Goal: Transaction & Acquisition: Purchase product/service

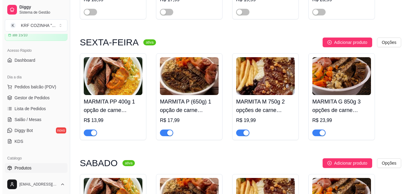
scroll to position [545, 0]
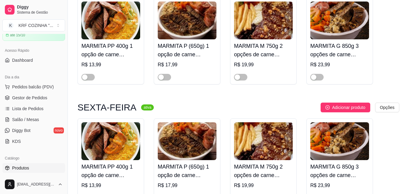
click at [253, 50] on h4 "MARMITA M 750g 2 opções de carne (proteína)" at bounding box center [263, 50] width 59 height 17
click at [26, 84] on span "Pedidos balcão (PDV)" at bounding box center [33, 87] width 42 height 6
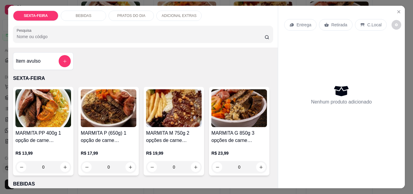
click at [176, 124] on img at bounding box center [174, 108] width 56 height 38
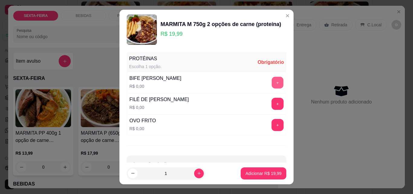
click at [272, 82] on button "+" at bounding box center [278, 83] width 12 height 12
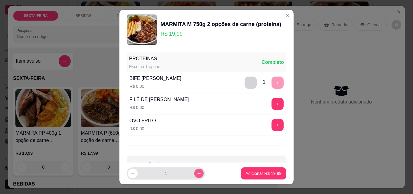
click at [197, 175] on icon "increase-product-quantity" at bounding box center [199, 173] width 5 height 5
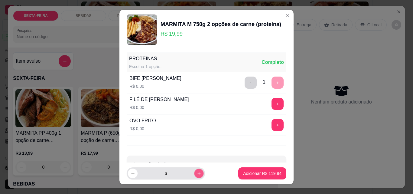
click at [197, 174] on icon "increase-product-quantity" at bounding box center [199, 173] width 5 height 5
click at [197, 175] on icon "increase-product-quantity" at bounding box center [199, 173] width 5 height 5
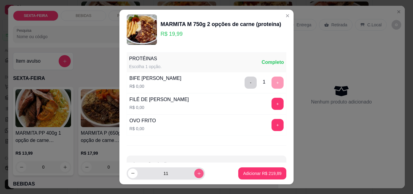
click at [197, 175] on icon "increase-product-quantity" at bounding box center [199, 173] width 5 height 5
click at [194, 176] on button "increase-product-quantity" at bounding box center [198, 173] width 9 height 9
click at [197, 175] on icon "increase-product-quantity" at bounding box center [199, 173] width 5 height 5
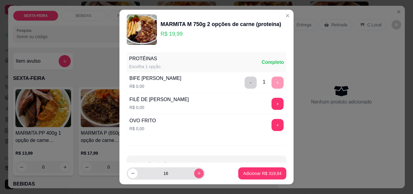
click at [197, 175] on icon "increase-product-quantity" at bounding box center [199, 173] width 5 height 5
click at [197, 174] on icon "increase-product-quantity" at bounding box center [199, 173] width 5 height 5
click at [197, 175] on icon "increase-product-quantity" at bounding box center [199, 173] width 5 height 5
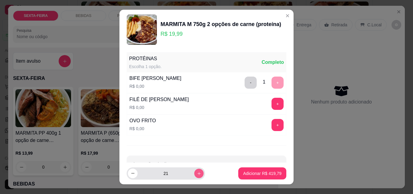
click at [197, 175] on icon "increase-product-quantity" at bounding box center [199, 173] width 5 height 5
click at [194, 169] on button "increase-product-quantity" at bounding box center [199, 174] width 10 height 10
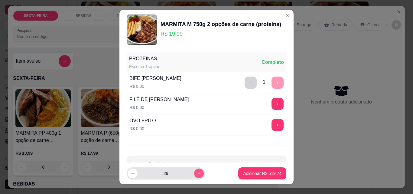
click at [197, 172] on icon "increase-product-quantity" at bounding box center [199, 173] width 5 height 5
click at [197, 173] on icon "increase-product-quantity" at bounding box center [199, 173] width 5 height 5
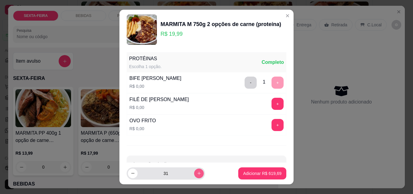
click at [197, 173] on icon "increase-product-quantity" at bounding box center [199, 173] width 5 height 5
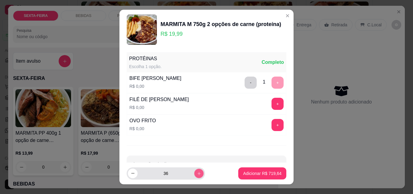
click at [197, 173] on icon "increase-product-quantity" at bounding box center [199, 173] width 5 height 5
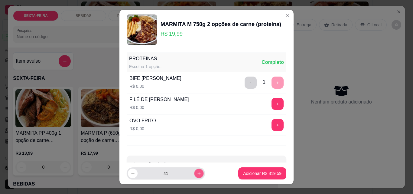
click at [197, 173] on icon "increase-product-quantity" at bounding box center [199, 173] width 5 height 5
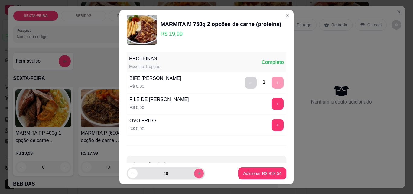
click at [197, 173] on icon "increase-product-quantity" at bounding box center [199, 173] width 5 height 5
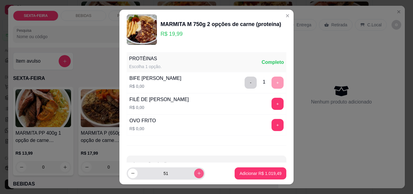
click at [197, 173] on icon "increase-product-quantity" at bounding box center [199, 173] width 5 height 5
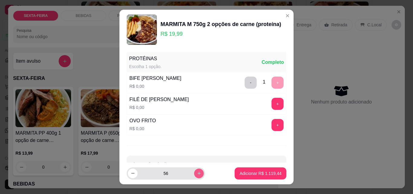
click at [197, 173] on icon "increase-product-quantity" at bounding box center [199, 173] width 5 height 5
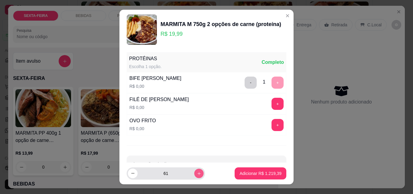
click at [198, 173] on icon "increase-product-quantity" at bounding box center [199, 173] width 3 height 3
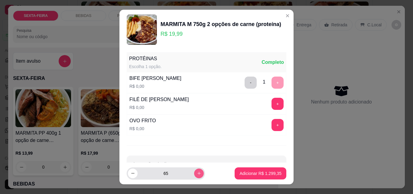
type input "66"
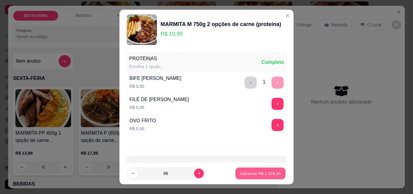
click at [260, 173] on p "Adicionar R$ 1.319,34" at bounding box center [261, 173] width 41 height 6
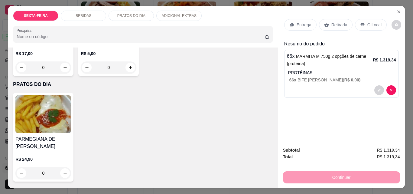
scroll to position [303, 0]
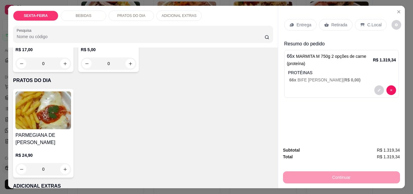
click at [71, 24] on img at bounding box center [43, 5] width 56 height 38
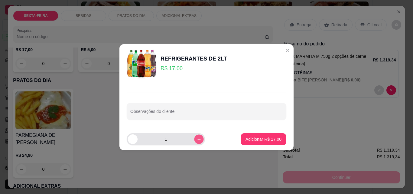
click at [197, 139] on button "increase-product-quantity" at bounding box center [198, 138] width 9 height 9
click at [197, 139] on icon "increase-product-quantity" at bounding box center [199, 139] width 5 height 5
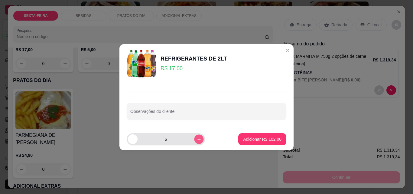
click at [197, 139] on icon "increase-product-quantity" at bounding box center [199, 139] width 5 height 5
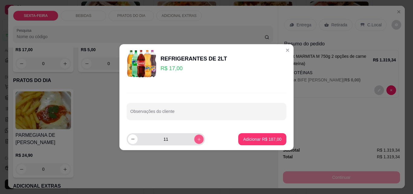
click at [197, 139] on icon "increase-product-quantity" at bounding box center [199, 139] width 5 height 5
type input "13"
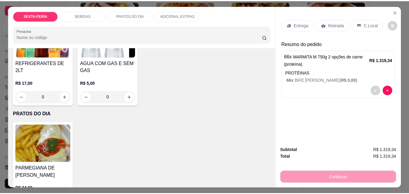
scroll to position [212, 0]
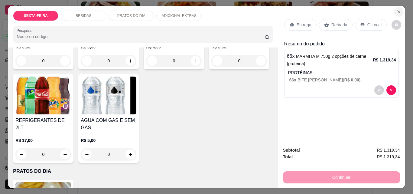
click at [398, 9] on icon "Close" at bounding box center [399, 11] width 5 height 5
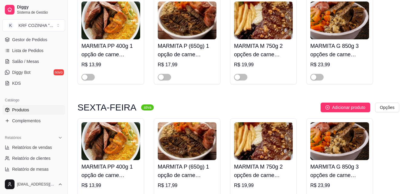
scroll to position [91, 0]
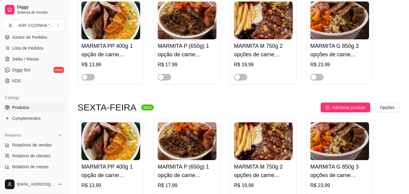
click at [40, 110] on link "Produtos" at bounding box center [33, 108] width 63 height 10
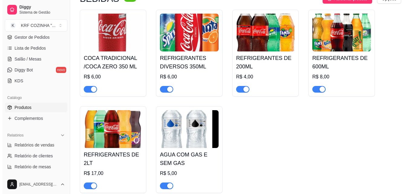
scroll to position [908, 0]
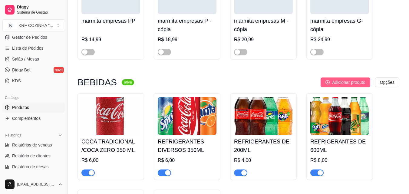
click at [351, 85] on span "Adicionar produto" at bounding box center [348, 82] width 33 height 7
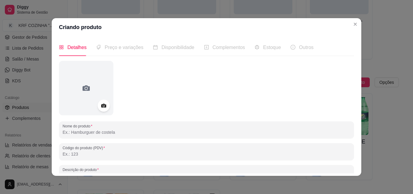
click at [101, 135] on input "Nome do produto" at bounding box center [207, 132] width 288 height 6
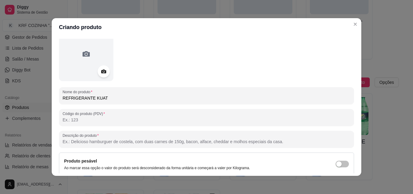
scroll to position [86, 0]
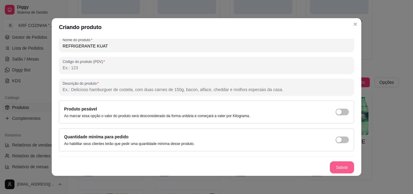
type input "REFRIGERANTE KUAT"
click at [332, 167] on button "Salvar" at bounding box center [342, 167] width 24 height 12
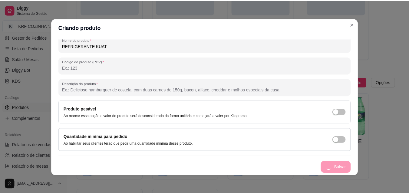
scroll to position [0, 0]
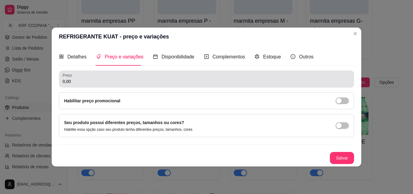
click at [121, 84] on div "0,00" at bounding box center [207, 79] width 288 height 12
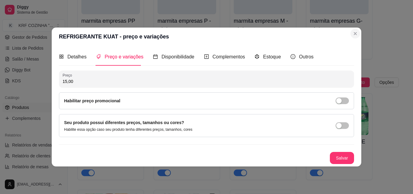
type input "15,00"
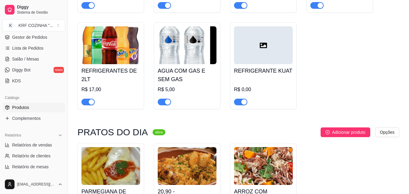
scroll to position [1059, 0]
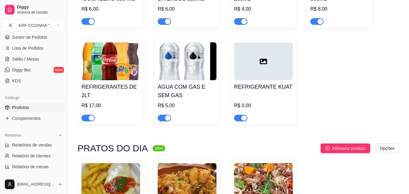
click at [236, 120] on span "button" at bounding box center [240, 118] width 13 height 7
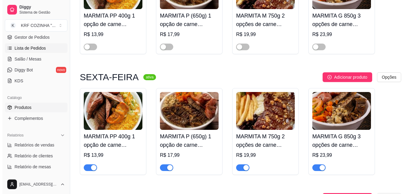
scroll to position [30, 0]
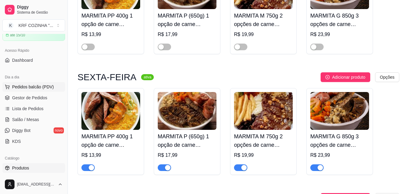
click at [41, 86] on span "Pedidos balcão (PDV)" at bounding box center [33, 87] width 42 height 6
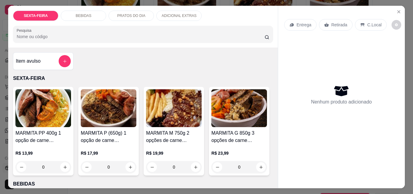
click at [164, 135] on h4 "MARMITA M 750g 2 opções de carne (proteína)" at bounding box center [174, 136] width 56 height 15
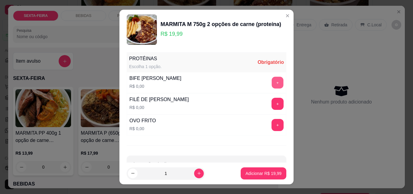
click at [272, 83] on button "+" at bounding box center [278, 83] width 12 height 12
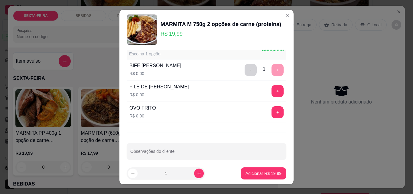
scroll to position [18, 0]
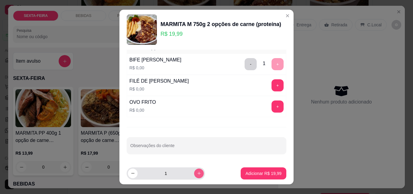
click at [197, 172] on icon "increase-product-quantity" at bounding box center [199, 173] width 5 height 5
click at [197, 173] on icon "increase-product-quantity" at bounding box center [199, 173] width 5 height 5
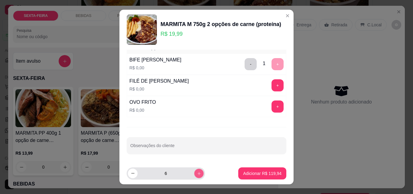
click at [197, 173] on icon "increase-product-quantity" at bounding box center [199, 173] width 5 height 5
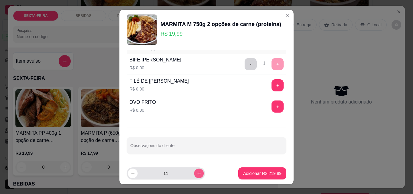
click at [197, 173] on icon "increase-product-quantity" at bounding box center [199, 173] width 5 height 5
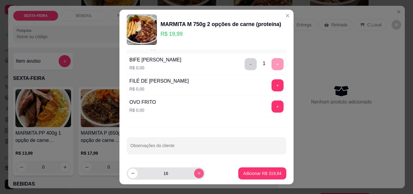
click at [198, 173] on icon "increase-product-quantity" at bounding box center [199, 173] width 3 height 3
click at [197, 174] on icon "increase-product-quantity" at bounding box center [199, 173] width 5 height 5
click at [198, 173] on icon "increase-product-quantity" at bounding box center [199, 173] width 3 height 3
click at [197, 173] on icon "increase-product-quantity" at bounding box center [199, 173] width 5 height 5
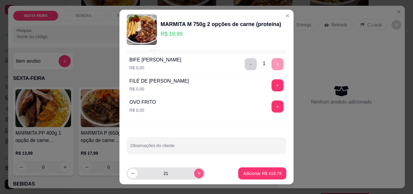
click at [197, 173] on icon "increase-product-quantity" at bounding box center [199, 173] width 5 height 5
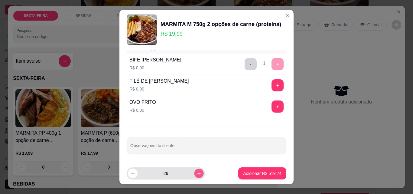
click at [197, 173] on icon "increase-product-quantity" at bounding box center [199, 173] width 5 height 5
click at [197, 172] on icon "increase-product-quantity" at bounding box center [199, 173] width 5 height 5
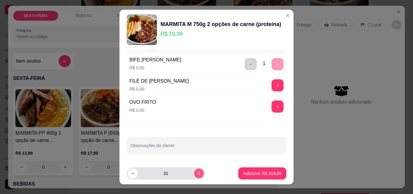
click at [197, 171] on icon "increase-product-quantity" at bounding box center [199, 173] width 5 height 5
click at [194, 171] on button "increase-product-quantity" at bounding box center [199, 174] width 10 height 10
click at [194, 170] on button "increase-product-quantity" at bounding box center [198, 173] width 9 height 9
click at [194, 169] on button "increase-product-quantity" at bounding box center [198, 173] width 9 height 9
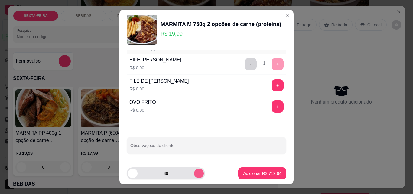
click at [194, 169] on button "increase-product-quantity" at bounding box center [199, 174] width 10 height 10
click at [194, 169] on button "increase-product-quantity" at bounding box center [198, 173] width 9 height 9
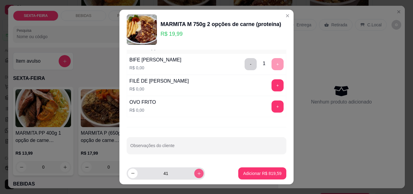
click at [194, 169] on button "increase-product-quantity" at bounding box center [198, 173] width 9 height 9
click at [189, 169] on div "43" at bounding box center [166, 173] width 76 height 12
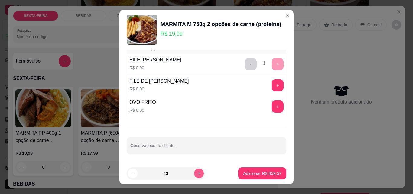
click at [194, 174] on button "increase-product-quantity" at bounding box center [199, 174] width 10 height 10
click at [194, 175] on button "increase-product-quantity" at bounding box center [199, 174] width 10 height 10
click at [194, 175] on button "increase-product-quantity" at bounding box center [198, 173] width 9 height 9
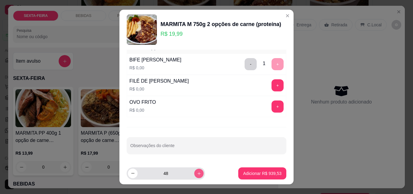
click at [194, 175] on button "increase-product-quantity" at bounding box center [198, 173] width 9 height 9
click at [194, 175] on button "increase-product-quantity" at bounding box center [199, 174] width 10 height 10
click at [197, 174] on icon "increase-product-quantity" at bounding box center [199, 173] width 5 height 5
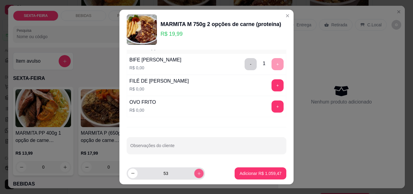
click at [197, 174] on icon "increase-product-quantity" at bounding box center [199, 173] width 5 height 5
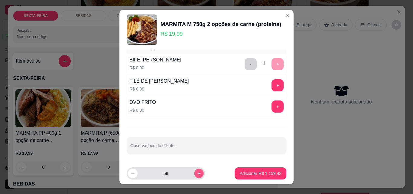
click at [197, 174] on icon "increase-product-quantity" at bounding box center [199, 173] width 5 height 5
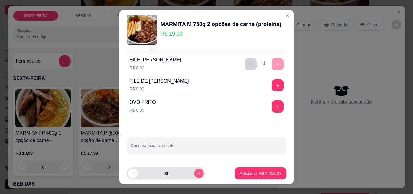
click at [197, 174] on icon "increase-product-quantity" at bounding box center [199, 173] width 5 height 5
type input "66"
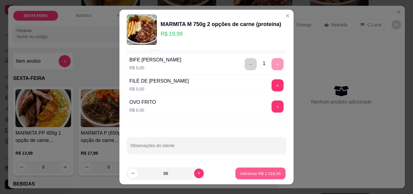
click at [260, 175] on p "Adicionar R$ 1.319,34" at bounding box center [261, 173] width 41 height 6
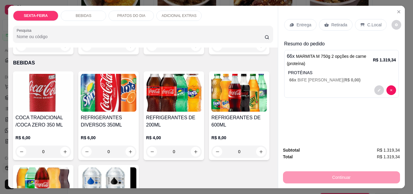
scroll to position [242, 0]
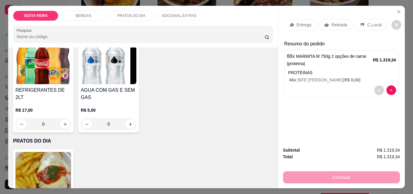
click at [71, 84] on img at bounding box center [43, 65] width 56 height 38
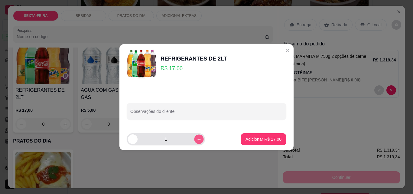
click at [197, 139] on icon "increase-product-quantity" at bounding box center [199, 139] width 5 height 5
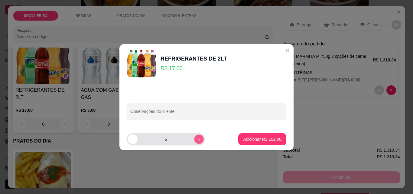
click at [197, 139] on icon "increase-product-quantity" at bounding box center [199, 139] width 5 height 5
click at [198, 139] on icon "increase-product-quantity" at bounding box center [199, 138] width 3 height 3
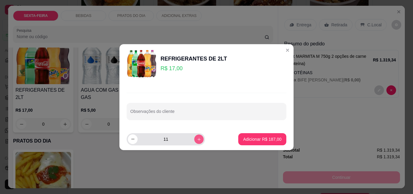
click at [198, 139] on icon "increase-product-quantity" at bounding box center [199, 138] width 3 height 3
type input "12"
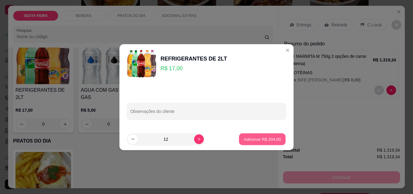
click at [265, 139] on p "Adicionar R$ 204,00" at bounding box center [262, 139] width 37 height 6
type input "12"
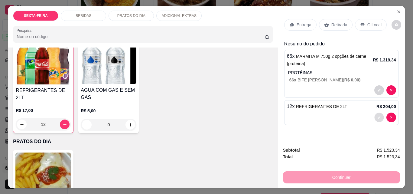
click at [378, 116] on icon "decrease-product-quantity" at bounding box center [380, 118] width 4 height 4
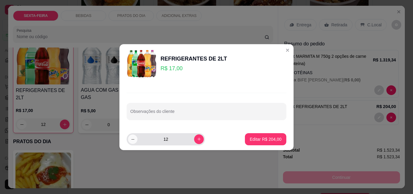
click at [129, 140] on button "decrease-product-quantity" at bounding box center [132, 138] width 9 height 9
type input "10"
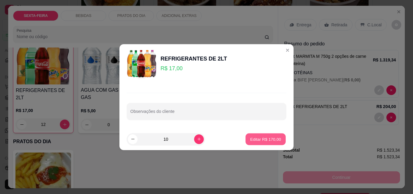
click at [269, 140] on p "Editar R$ 170,00" at bounding box center [265, 139] width 31 height 6
type input "10"
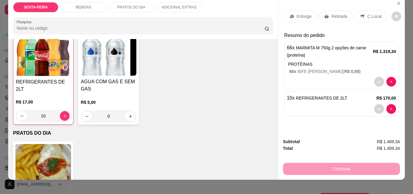
scroll to position [16, 0]
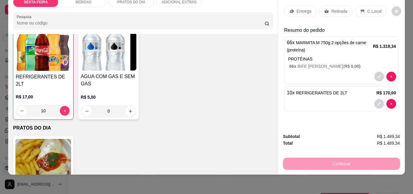
click at [304, 8] on p "Entrega" at bounding box center [304, 11] width 15 height 6
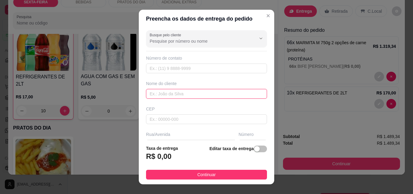
click at [201, 95] on input "text" at bounding box center [206, 94] width 121 height 10
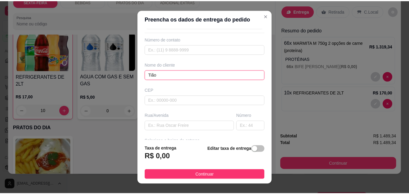
scroll to position [61, 0]
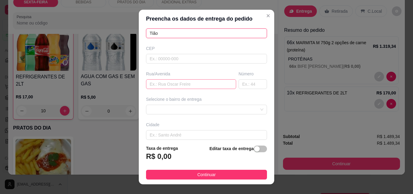
type input "Tião"
click at [175, 84] on input "text" at bounding box center [191, 84] width 90 height 10
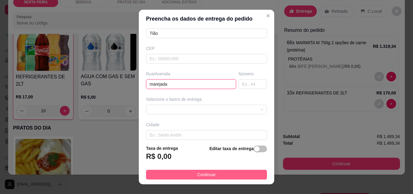
type input "marejada"
click at [206, 174] on span "Continuar" at bounding box center [207, 174] width 18 height 7
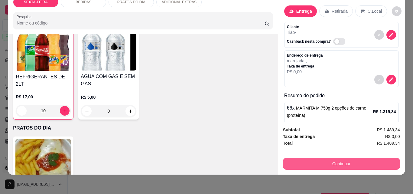
click at [340, 159] on button "Continuar" at bounding box center [341, 164] width 117 height 12
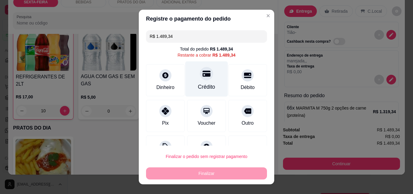
click at [204, 76] on icon at bounding box center [207, 74] width 8 height 6
type input "R$ 0,00"
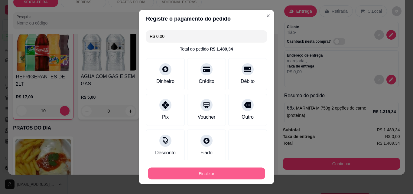
click at [206, 174] on button "Finalizar" at bounding box center [206, 174] width 117 height 12
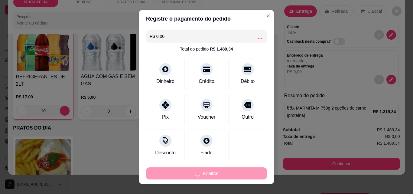
type input "0"
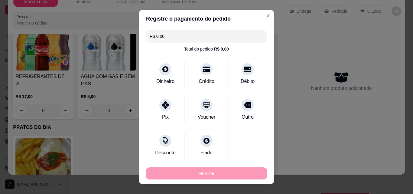
type input "-R$ 1.489,34"
